Goal: Task Accomplishment & Management: Complete application form

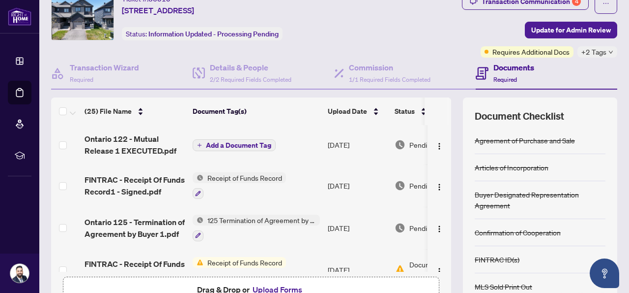
scroll to position [40, 0]
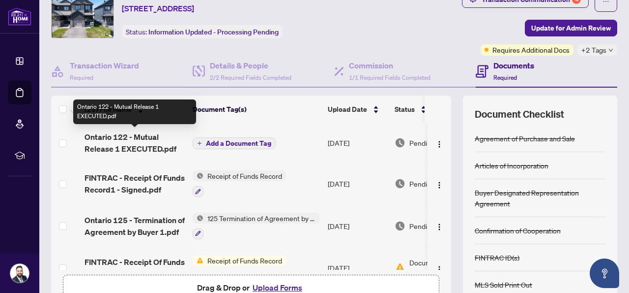
click at [142, 145] on span "Ontario 122 - Mutual Release 1 EXECUTED.pdf" at bounding box center [135, 143] width 100 height 24
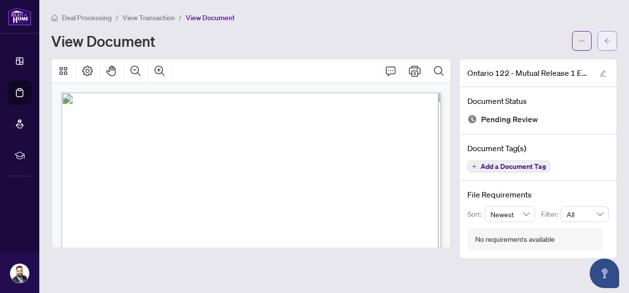
click at [613, 45] on button "button" at bounding box center [608, 41] width 20 height 20
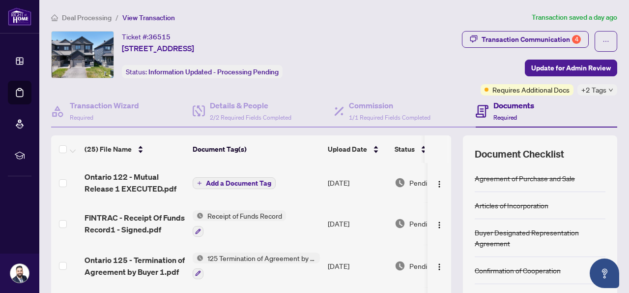
scroll to position [134, 0]
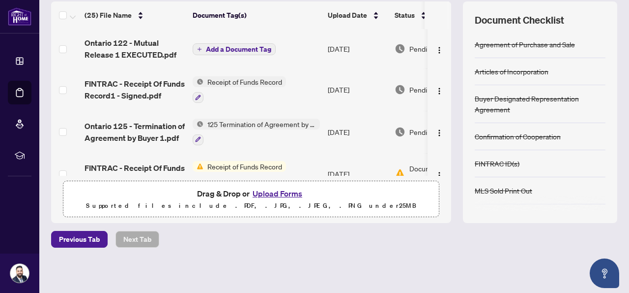
click at [290, 189] on button "Upload Forms" at bounding box center [278, 193] width 56 height 13
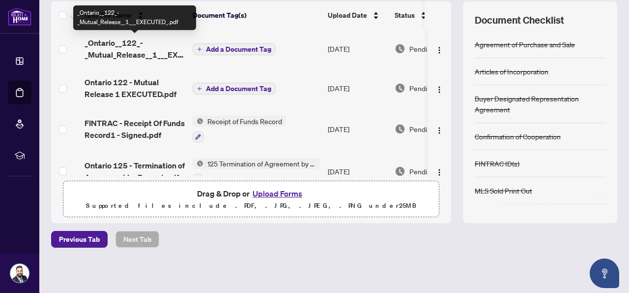
click at [153, 52] on span "_Ontario__122_-_Mutual_Release__1___EXECUTED_.pdf" at bounding box center [135, 49] width 100 height 24
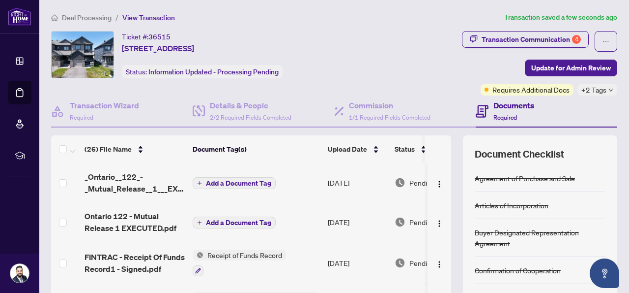
click at [253, 186] on button "Add a Document Tag" at bounding box center [234, 183] width 83 height 12
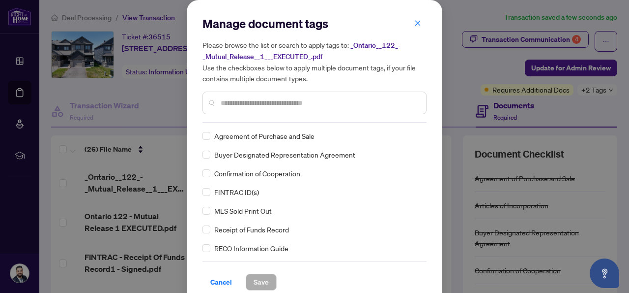
click at [283, 98] on input "text" at bounding box center [320, 102] width 198 height 11
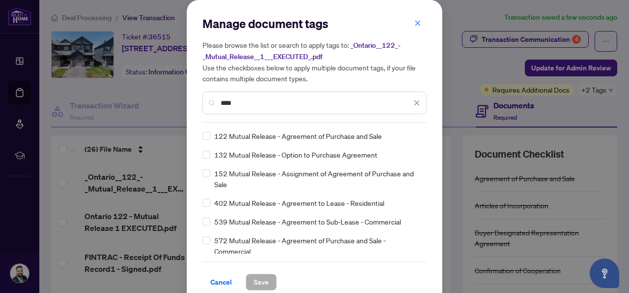
type input "****"
click at [265, 281] on span "Save" at bounding box center [261, 282] width 15 height 16
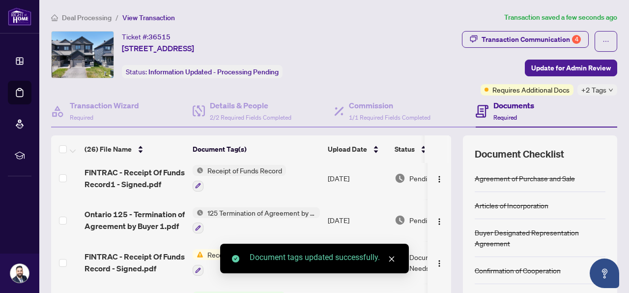
scroll to position [90, 0]
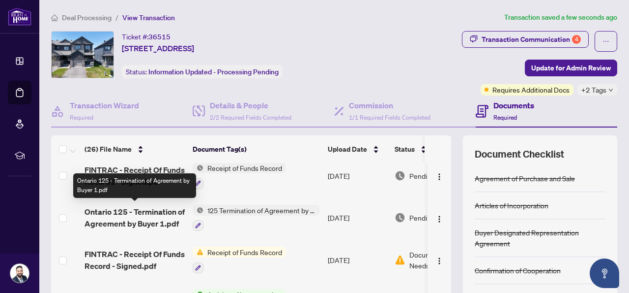
click at [124, 212] on span "Ontario 125 - Termination of Agreement by Buyer 1.pdf" at bounding box center [135, 218] width 100 height 24
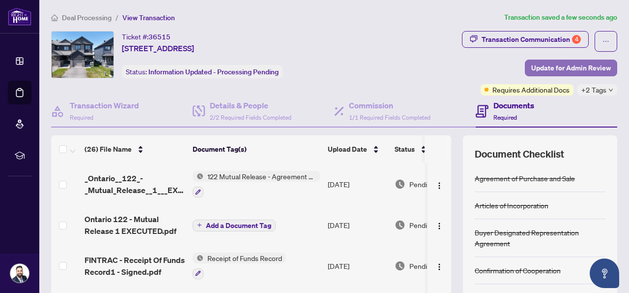
click at [576, 69] on span "Update for Admin Review" at bounding box center [572, 68] width 80 height 16
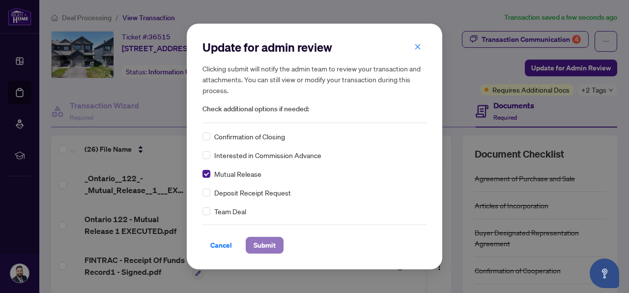
click at [267, 247] on span "Submit" at bounding box center [265, 245] width 22 height 16
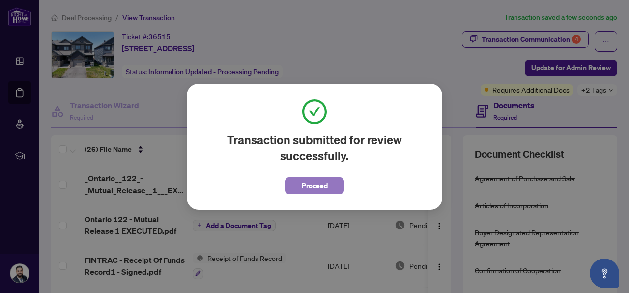
click at [328, 188] on button "Proceed" at bounding box center [314, 185] width 59 height 17
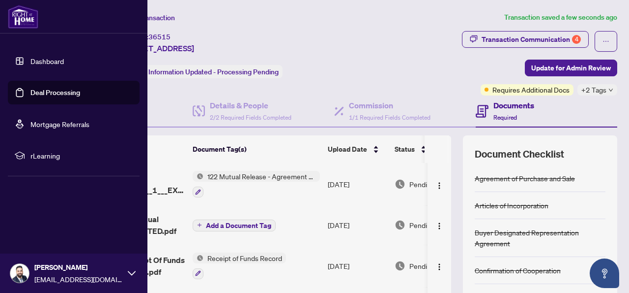
click at [30, 57] on link "Dashboard" at bounding box center [46, 61] width 33 height 9
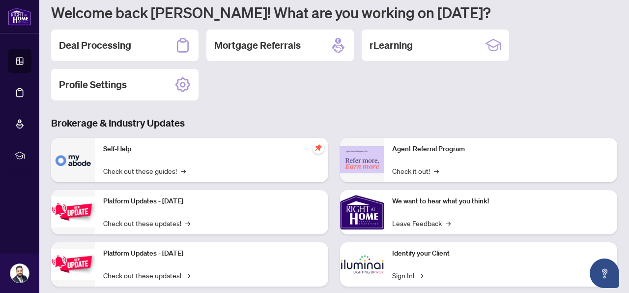
scroll to position [73, 0]
